Goal: Navigation & Orientation: Find specific page/section

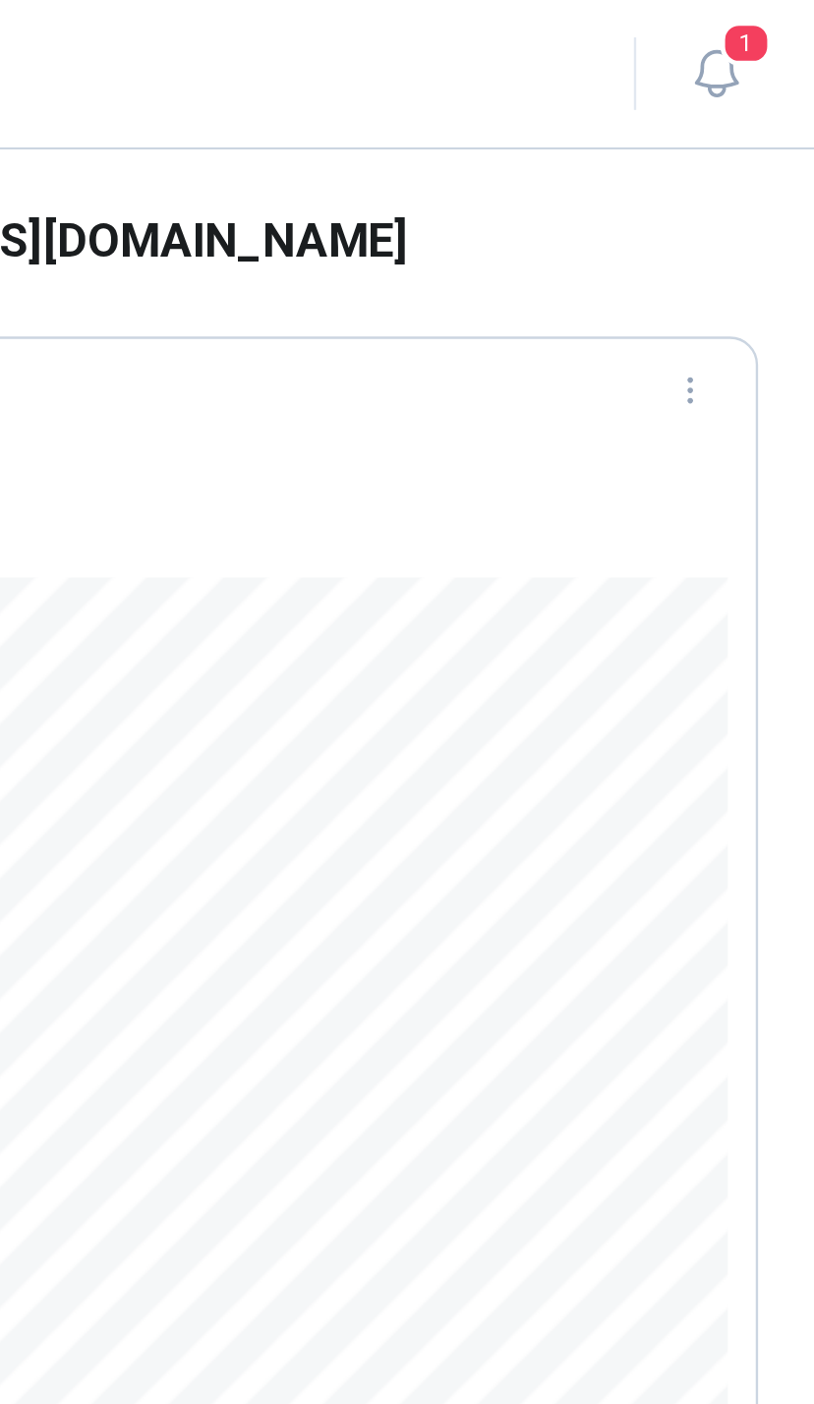
click at [761, 22] on icon "button" at bounding box center [773, 31] width 25 height 25
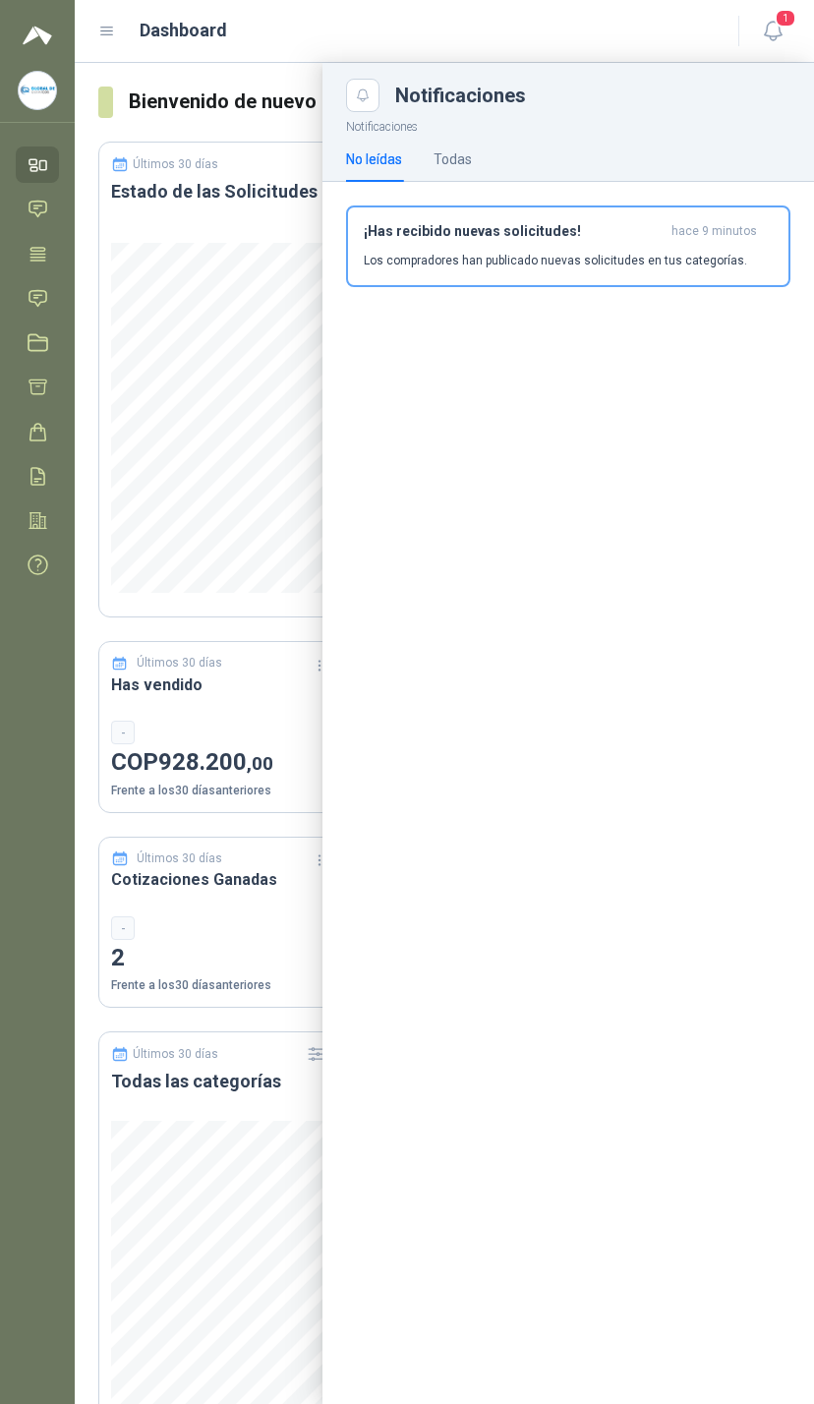
click at [55, 266] on link "Tareas" at bounding box center [37, 254] width 43 height 36
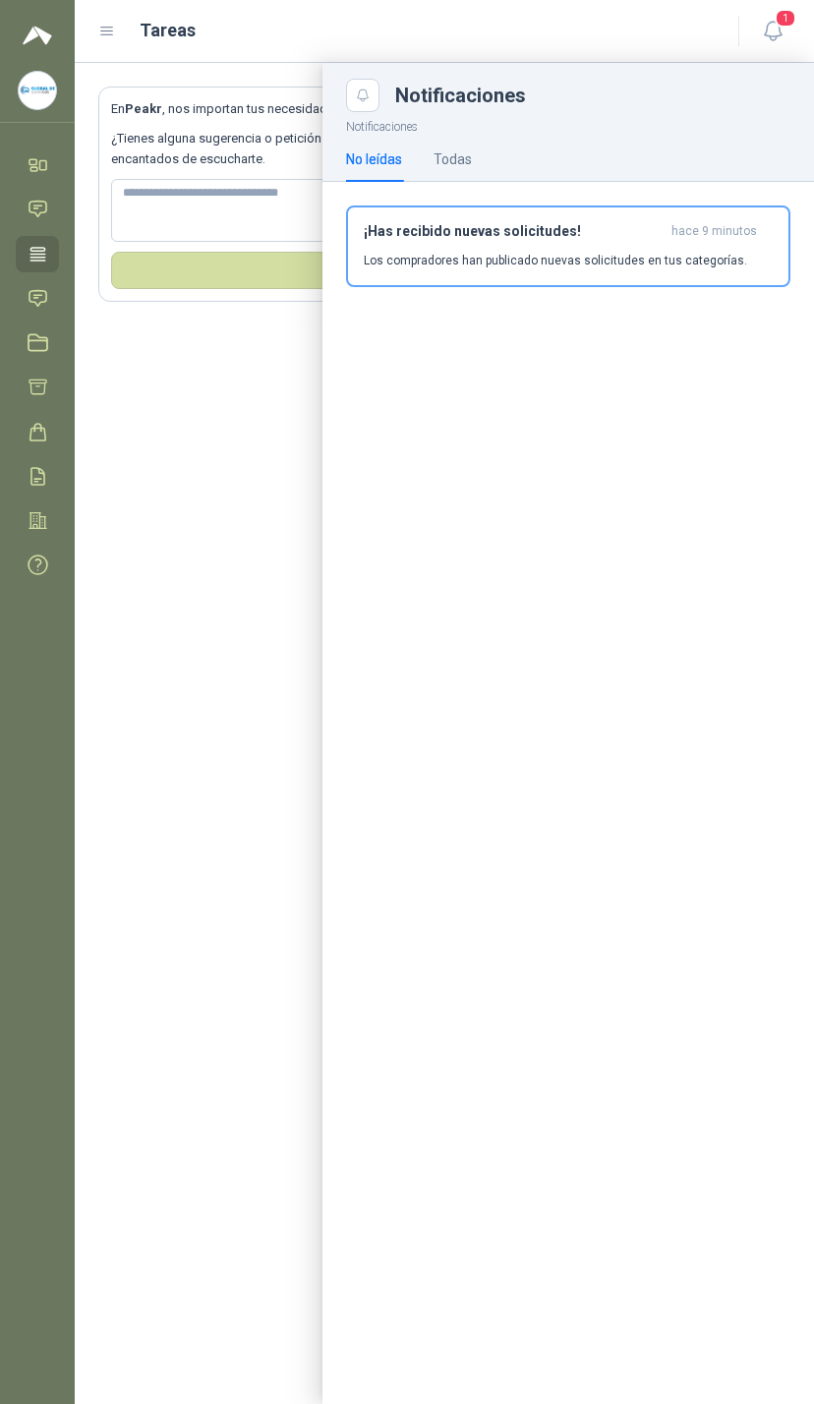
click at [42, 266] on link "Tareas" at bounding box center [37, 254] width 43 height 36
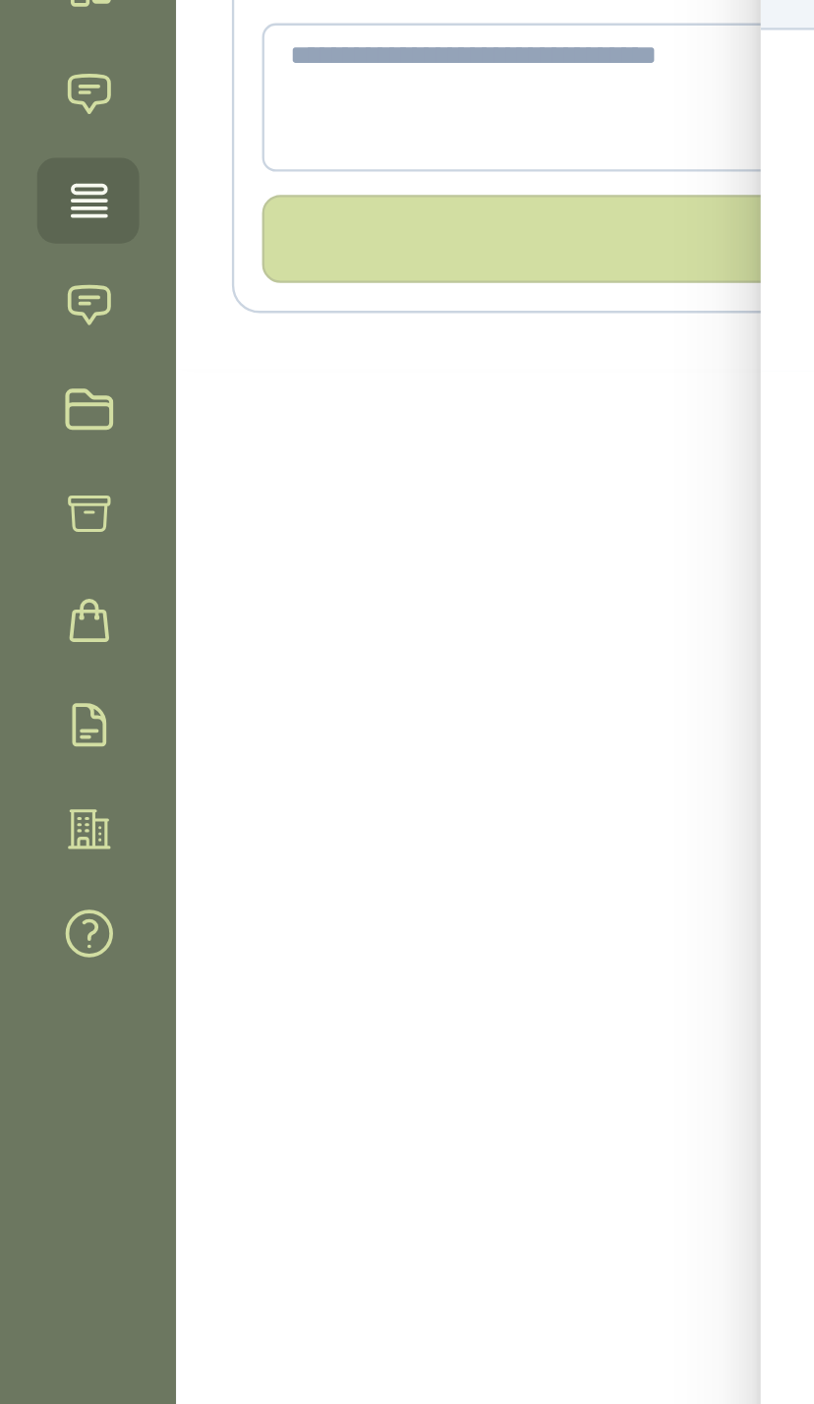
click at [34, 288] on icon at bounding box center [38, 298] width 21 height 21
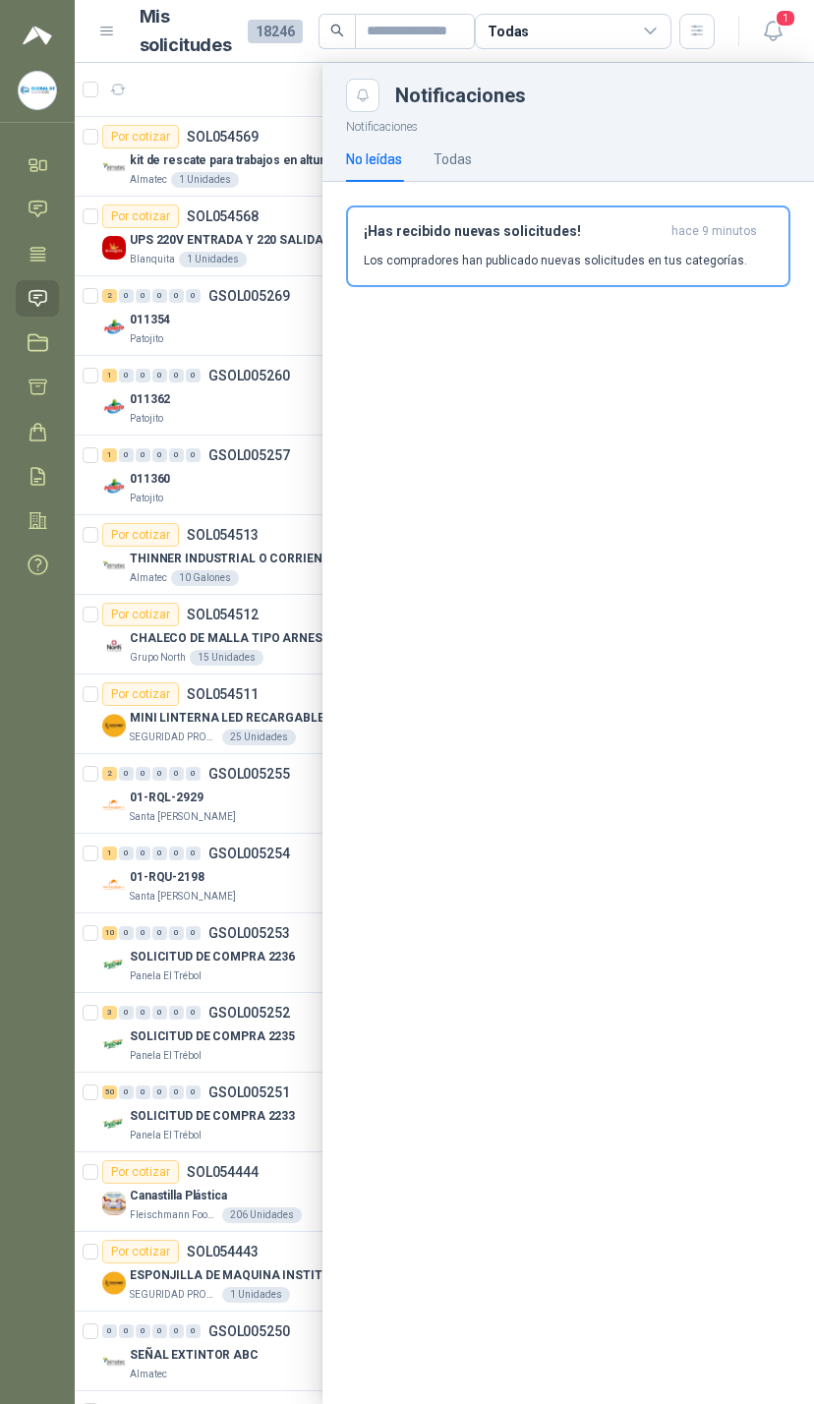
click at [638, 21] on div "Todas" at bounding box center [573, 31] width 197 height 35
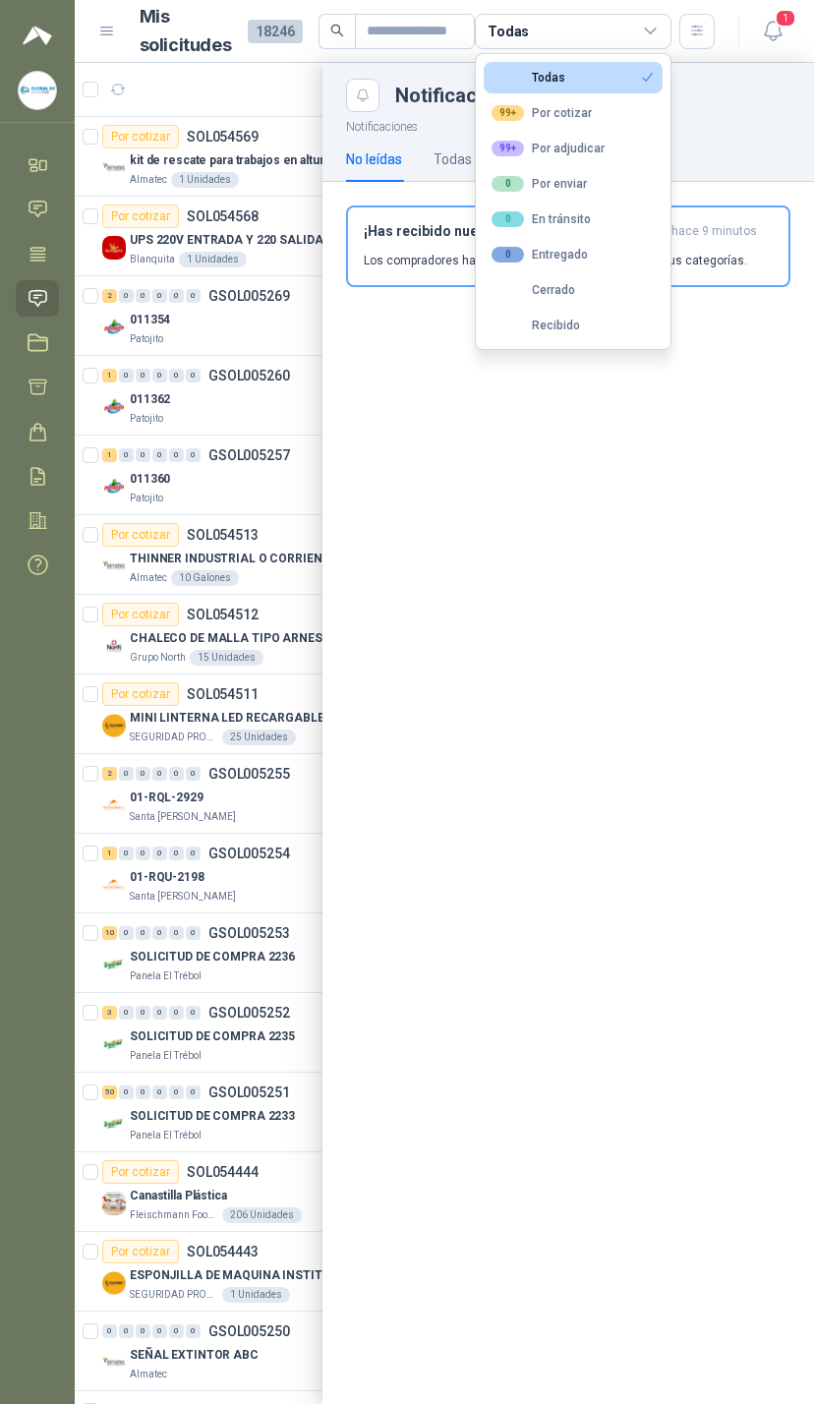
click at [606, 122] on button "99+ Por cotizar" at bounding box center [573, 112] width 179 height 31
click at [609, 148] on button "99+ Por adjudicar" at bounding box center [573, 148] width 179 height 31
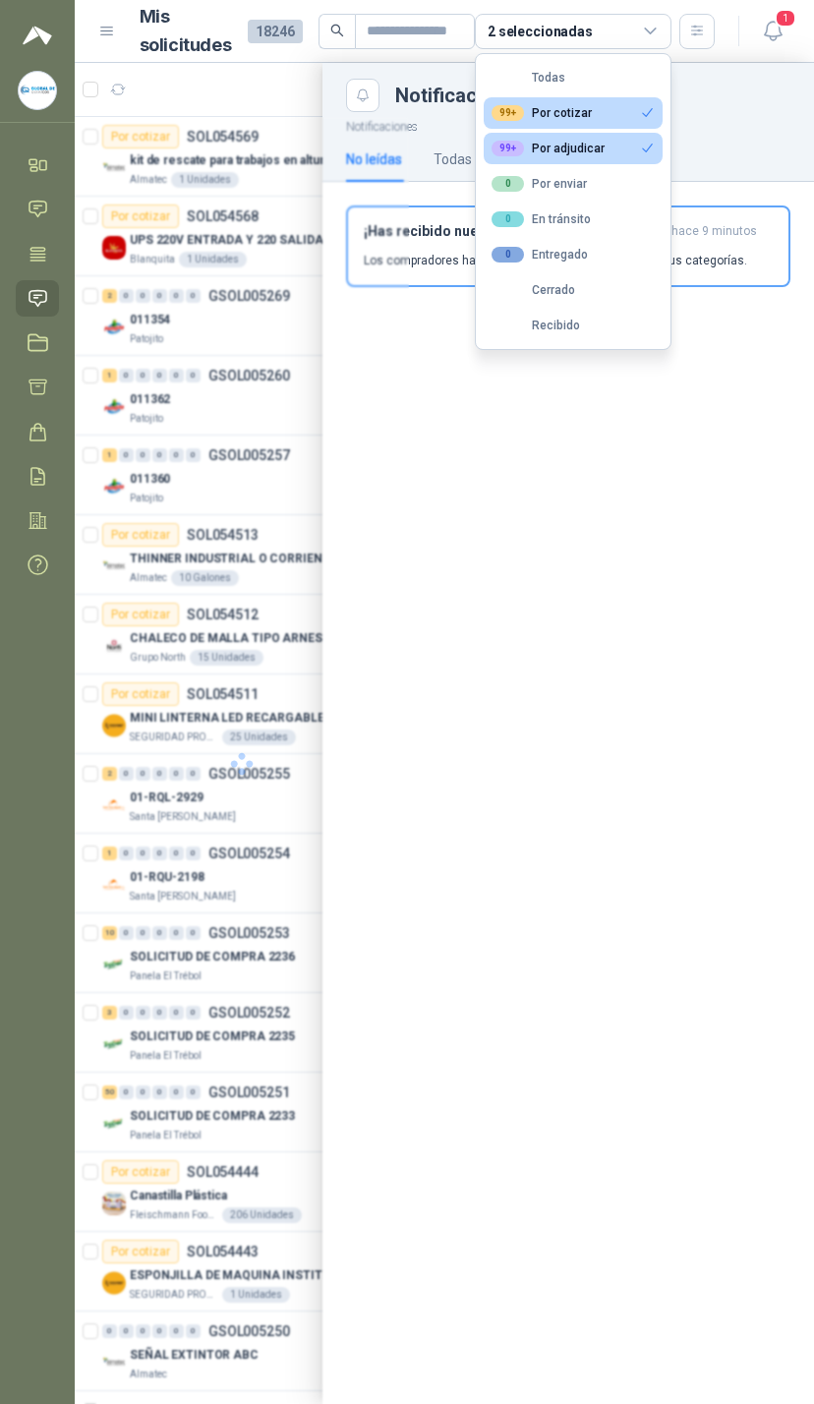
click at [627, 106] on button "99+ Por cotizar" at bounding box center [573, 112] width 179 height 31
